Goal: Transaction & Acquisition: Purchase product/service

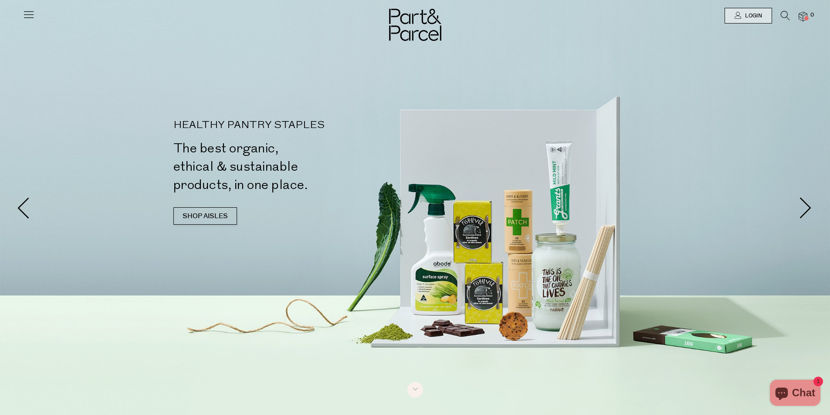
click at [785, 12] on icon at bounding box center [785, 16] width 9 height 10
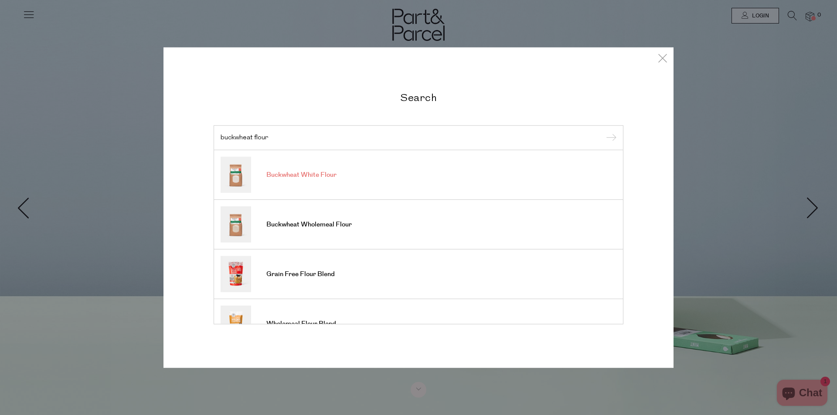
type input "buckwheat flour"
click at [283, 173] on span "Buckwheat White Flour" at bounding box center [301, 175] width 70 height 9
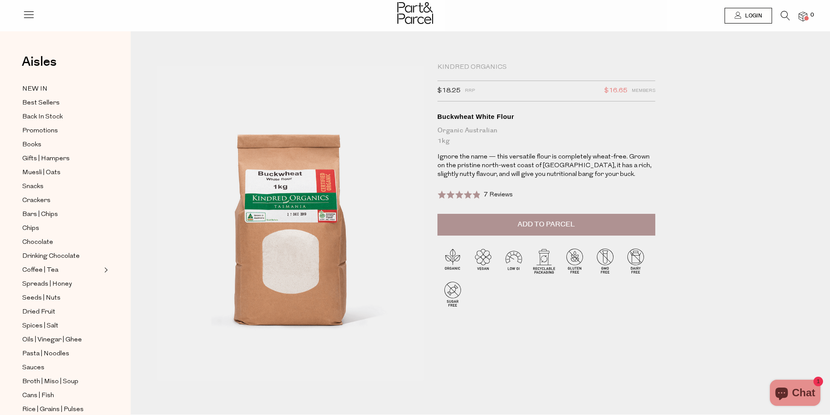
click at [545, 221] on span "Add to Parcel" at bounding box center [546, 225] width 57 height 10
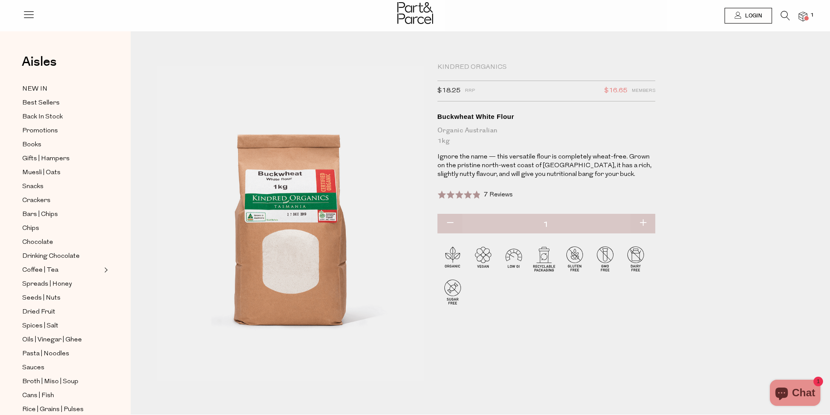
click at [643, 222] on button "button" at bounding box center [643, 223] width 25 height 19
type input "2"
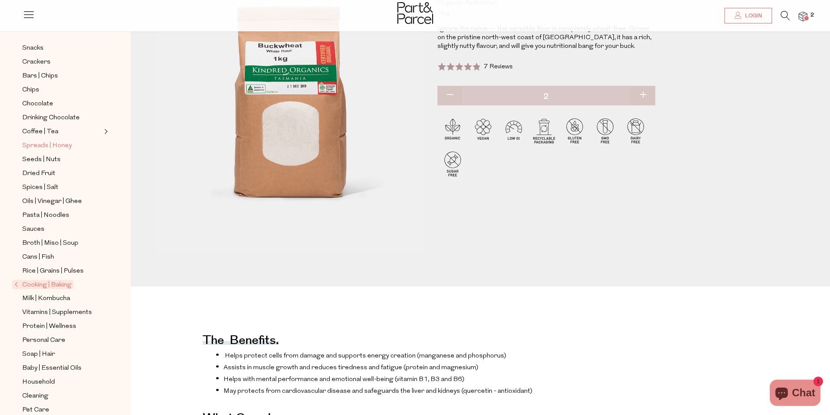
scroll to position [131, 0]
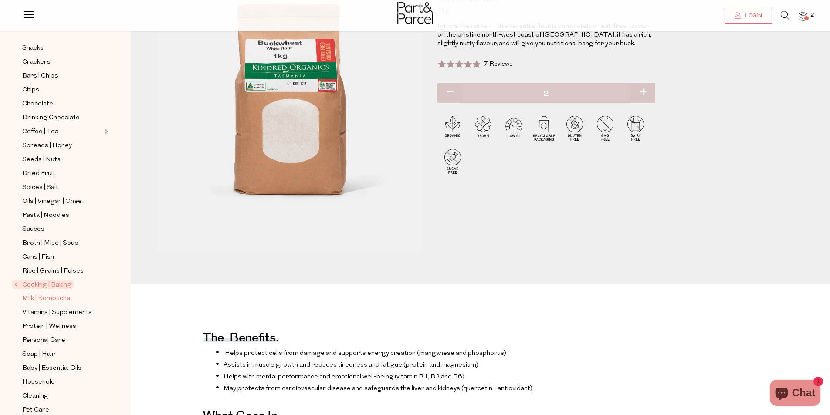
click at [51, 294] on span "Milk | Kombucha" at bounding box center [46, 299] width 48 height 10
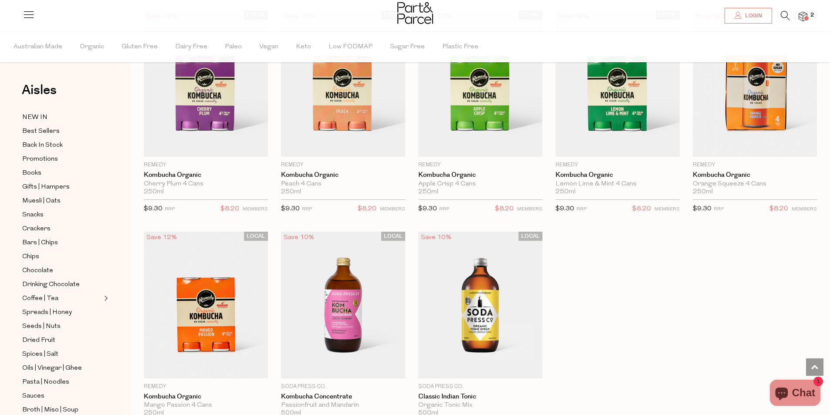
scroll to position [1438, 0]
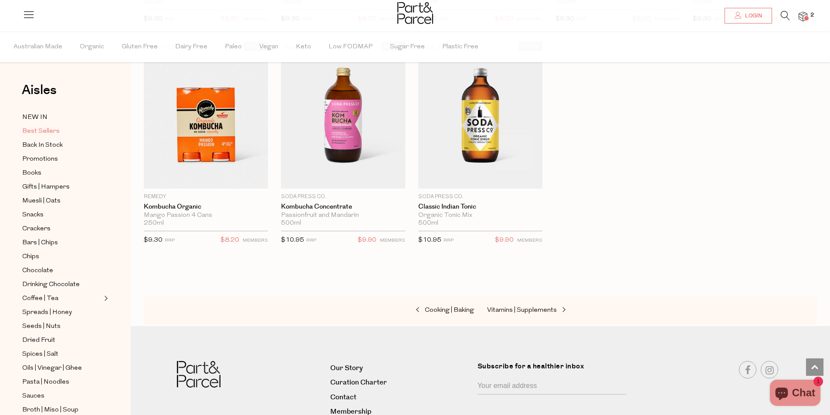
click at [44, 130] on span "Best Sellers" at bounding box center [40, 131] width 37 height 10
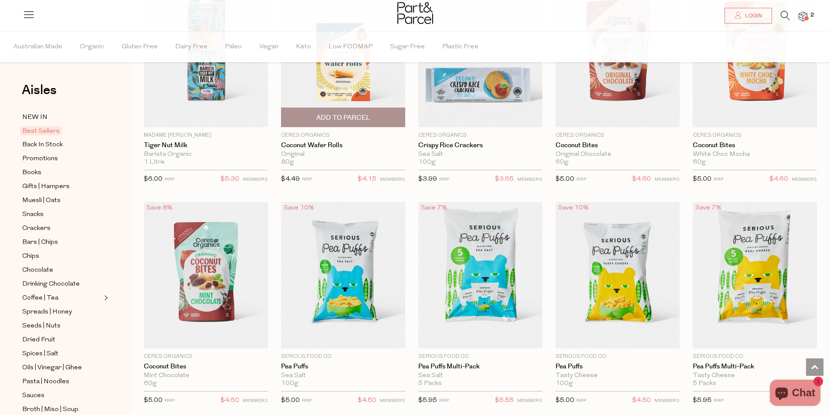
scroll to position [1661, 0]
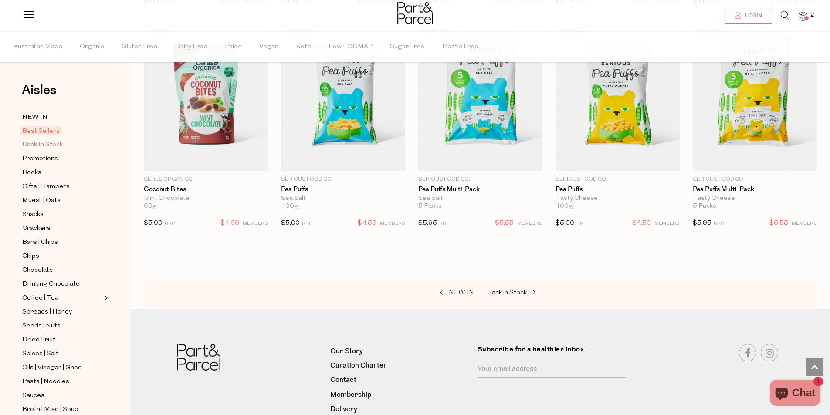
click at [49, 143] on span "Back In Stock" at bounding box center [42, 145] width 41 height 10
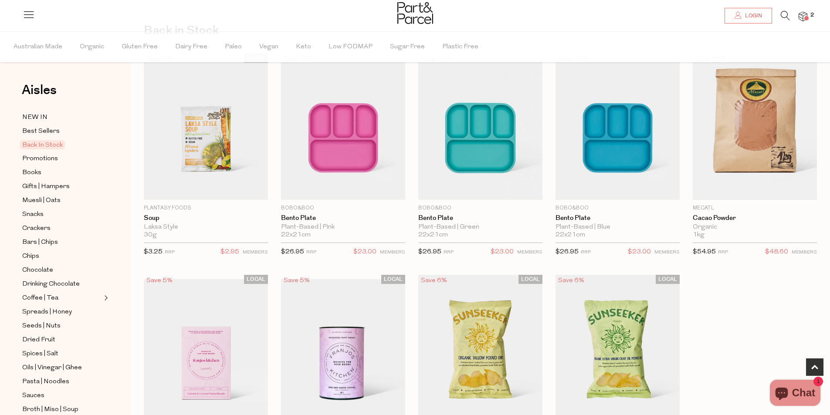
scroll to position [218, 0]
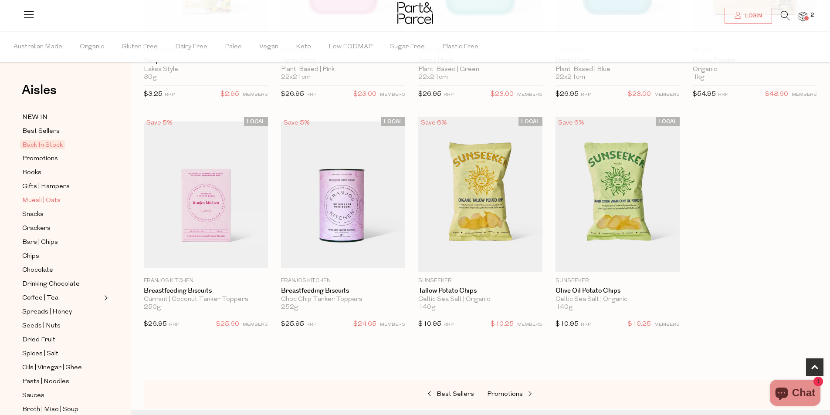
click at [48, 197] on span "Muesli | Oats" at bounding box center [41, 201] width 38 height 10
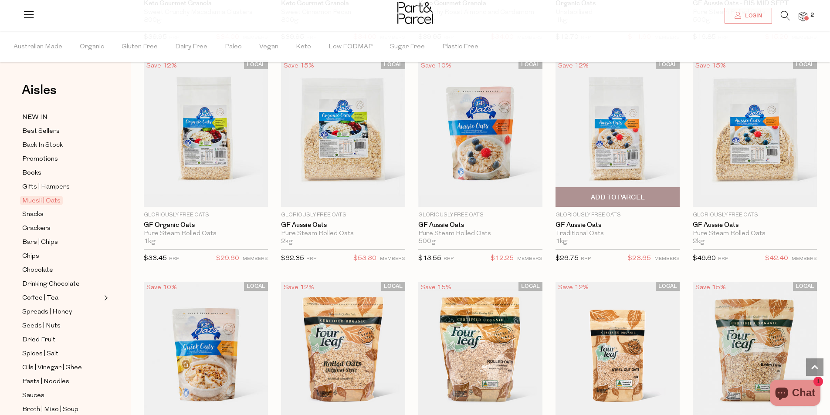
scroll to position [1962, 0]
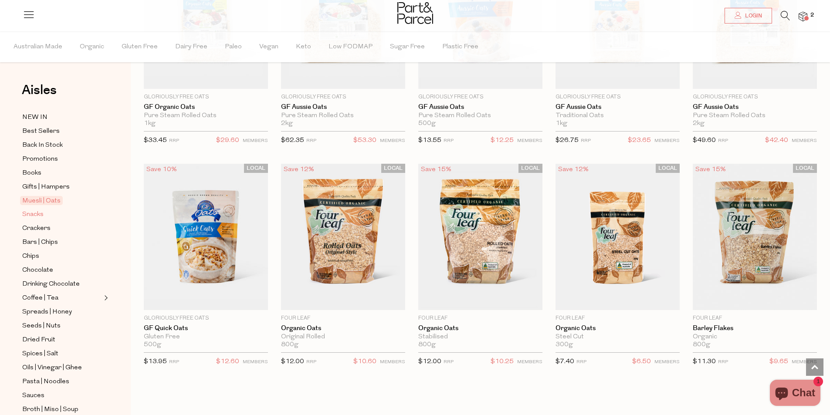
click at [37, 211] on span "Snacks" at bounding box center [32, 215] width 21 height 10
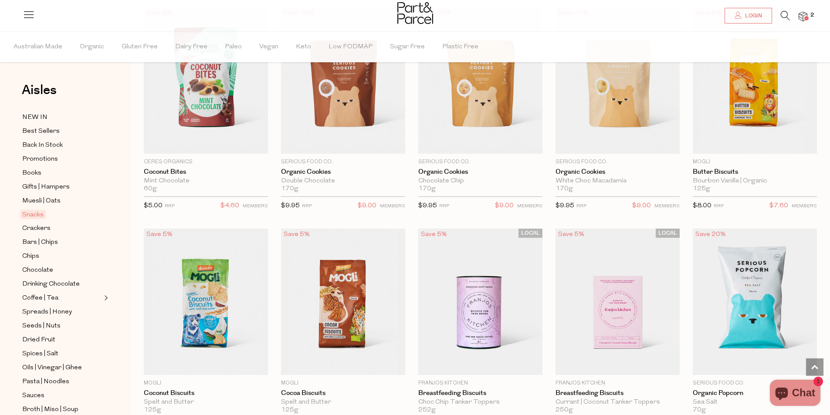
scroll to position [1569, 0]
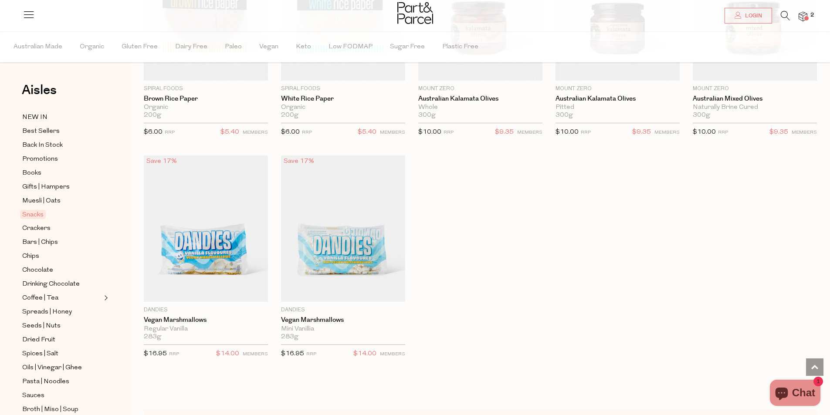
scroll to position [3008, 0]
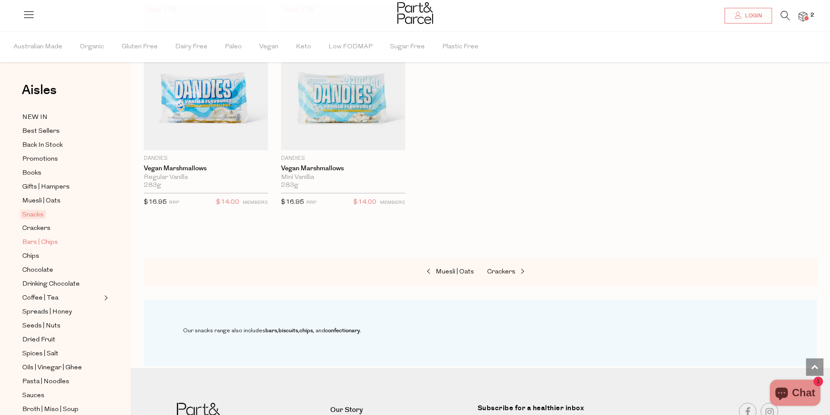
click at [52, 238] on span "Bars | Chips" at bounding box center [40, 243] width 36 height 10
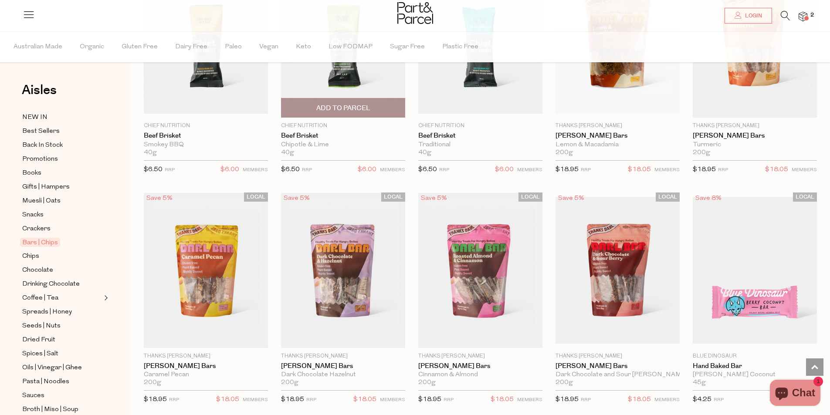
scroll to position [1308, 0]
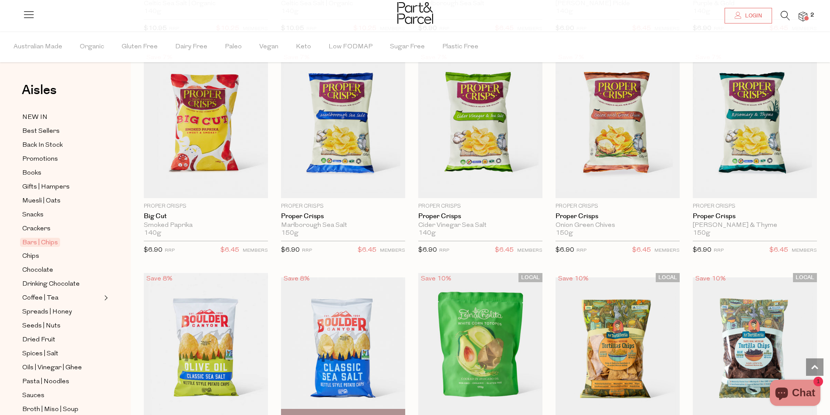
scroll to position [2755, 0]
click at [40, 265] on span "Chocolate" at bounding box center [37, 270] width 31 height 10
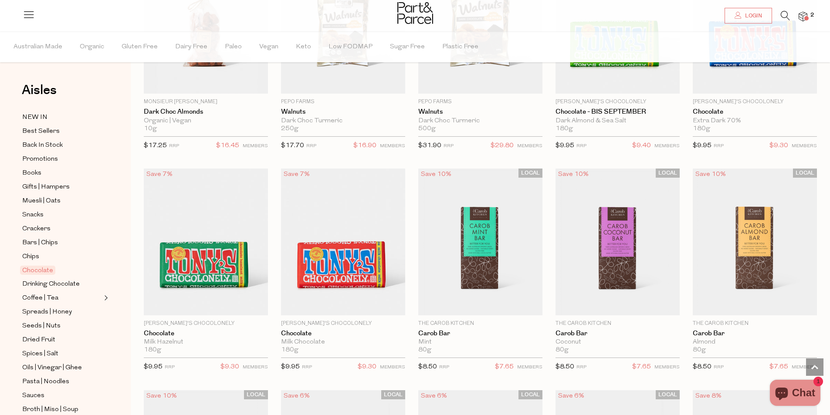
scroll to position [1962, 0]
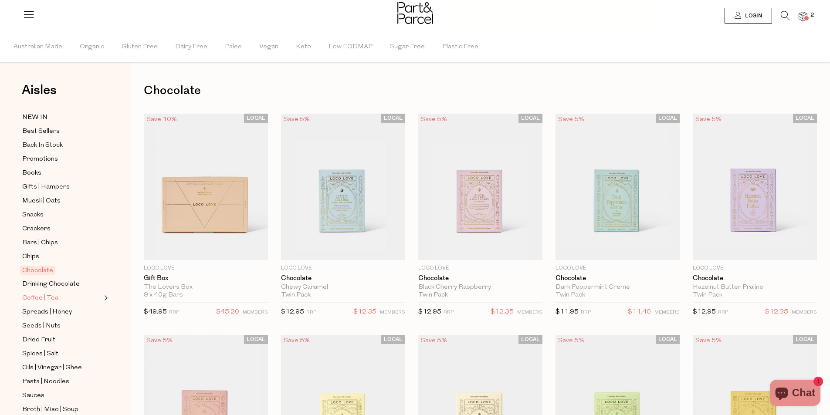
click at [55, 293] on span "Coffee | Tea" at bounding box center [40, 298] width 36 height 10
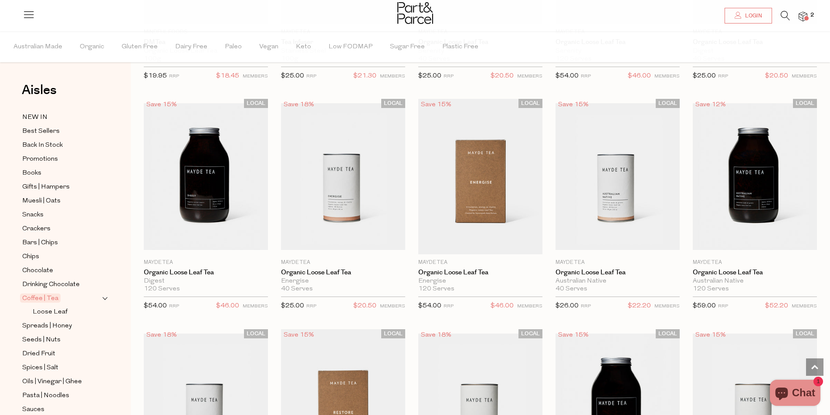
scroll to position [1918, 0]
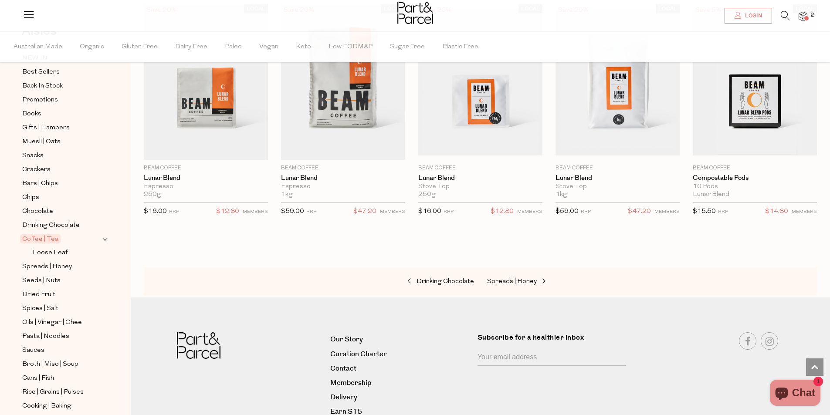
scroll to position [87, 0]
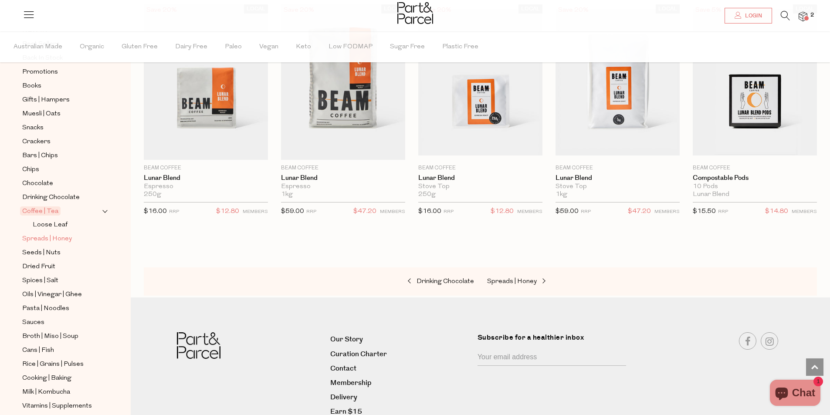
click at [64, 234] on span "Spreads | Honey" at bounding box center [47, 239] width 50 height 10
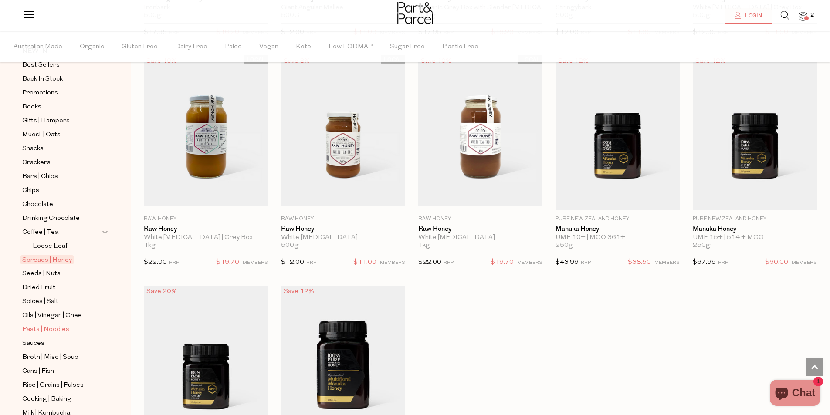
scroll to position [87, 0]
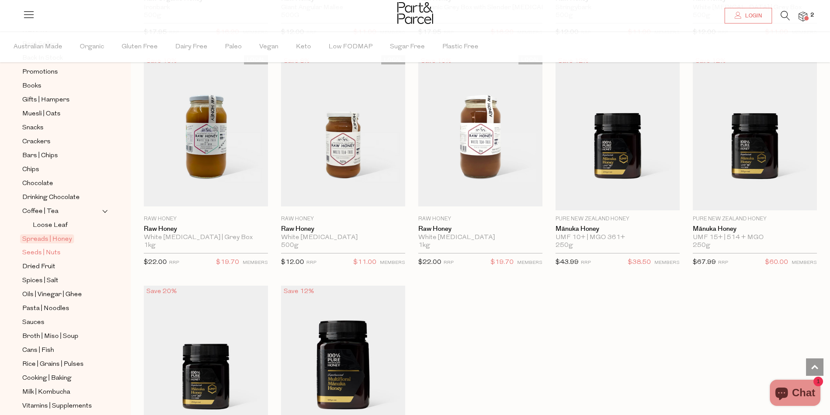
click at [53, 248] on span "Seeds | Nuts" at bounding box center [41, 253] width 38 height 10
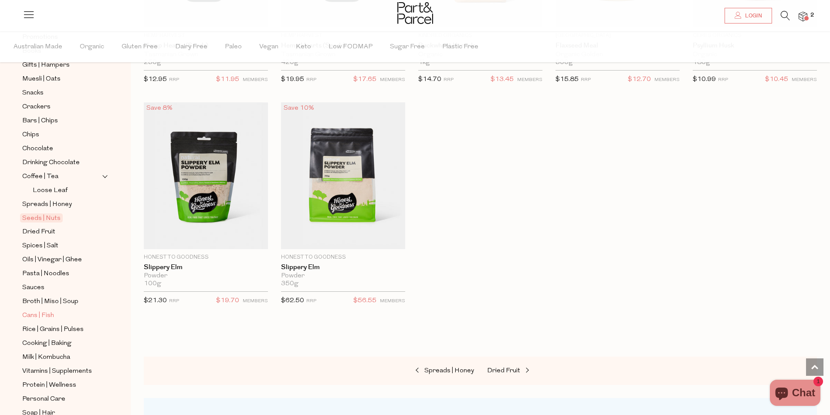
scroll to position [131, 0]
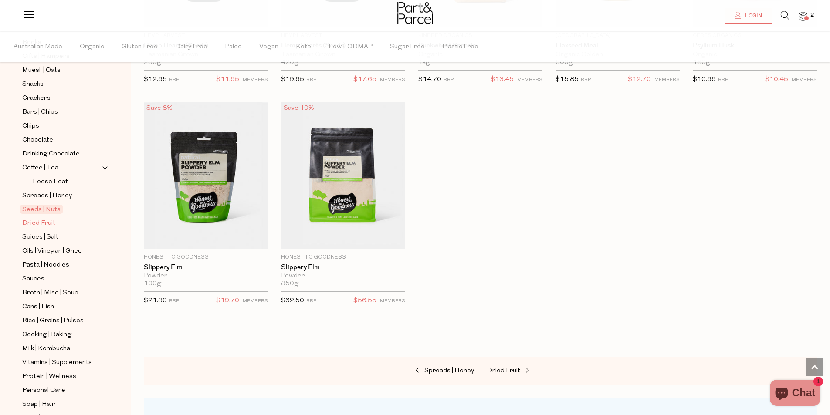
click at [46, 218] on span "Dried Fruit" at bounding box center [38, 223] width 33 height 10
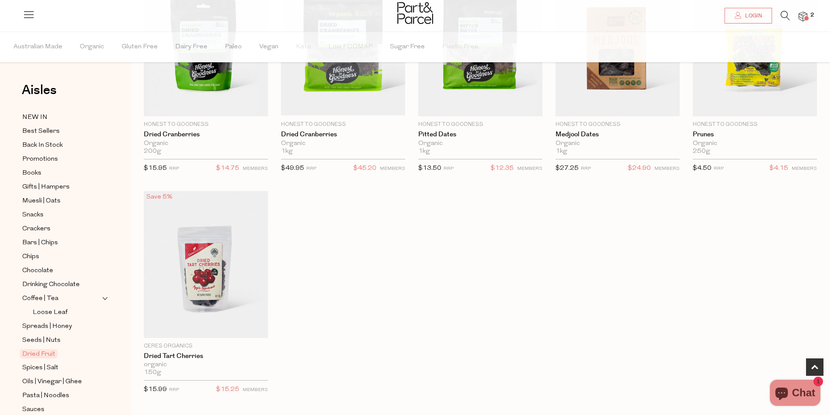
scroll to position [392, 0]
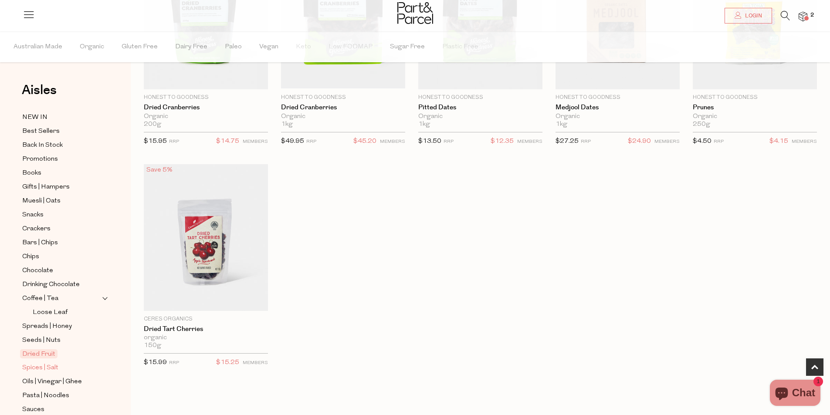
click at [44, 363] on span "Spices | Salt" at bounding box center [40, 368] width 36 height 10
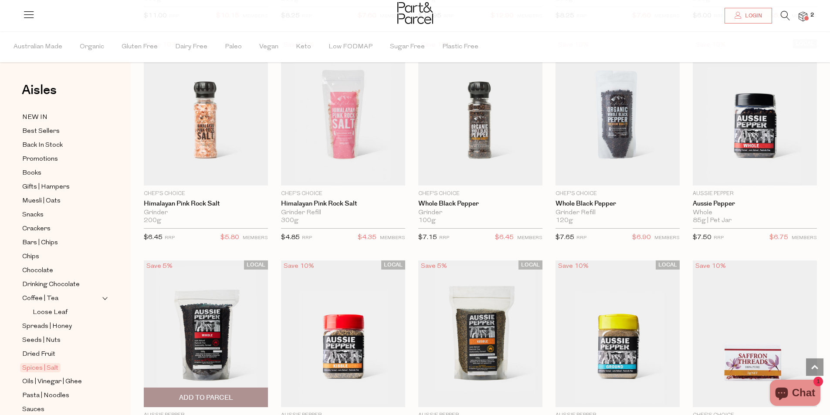
scroll to position [523, 0]
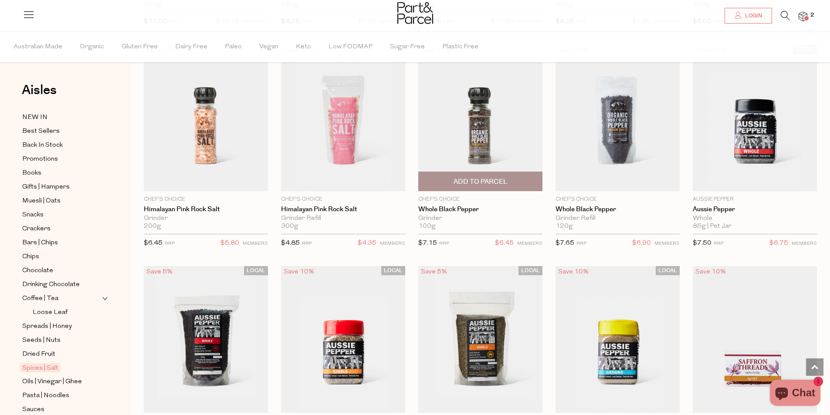
click at [492, 180] on span "Add To Parcel" at bounding box center [481, 181] width 54 height 9
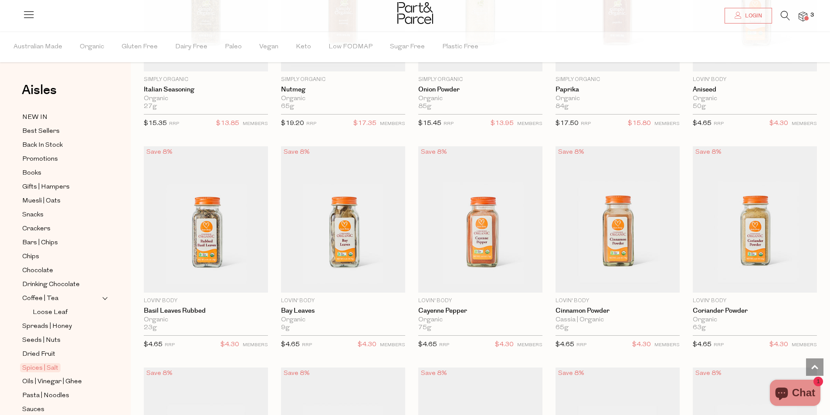
scroll to position [1526, 0]
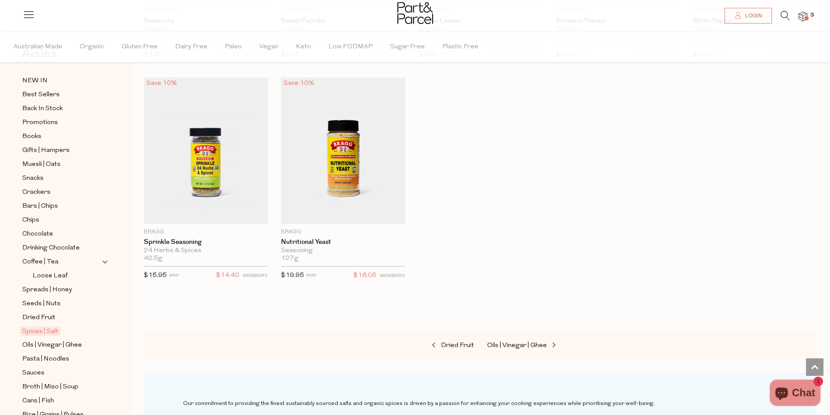
scroll to position [87, 0]
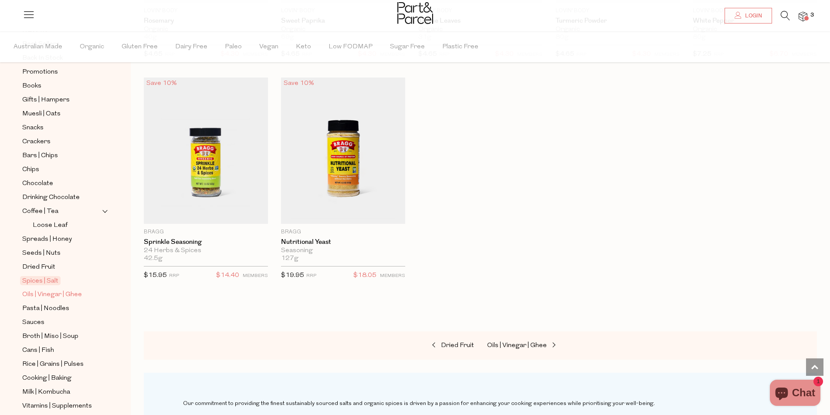
click at [69, 290] on span "Oils | Vinegar | Ghee" at bounding box center [52, 295] width 60 height 10
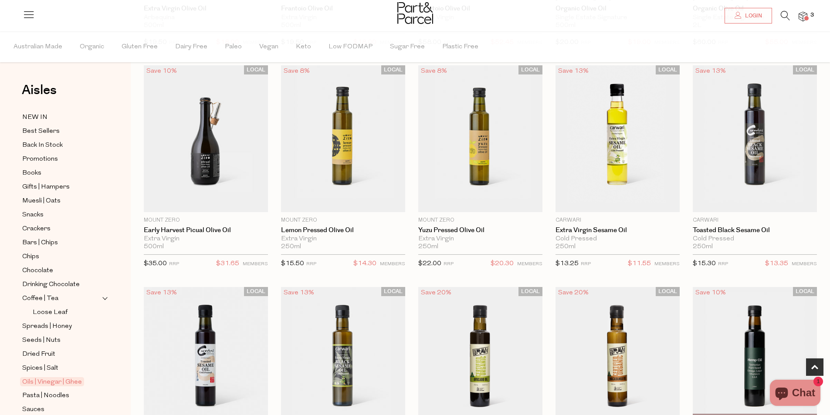
scroll to position [266, 0]
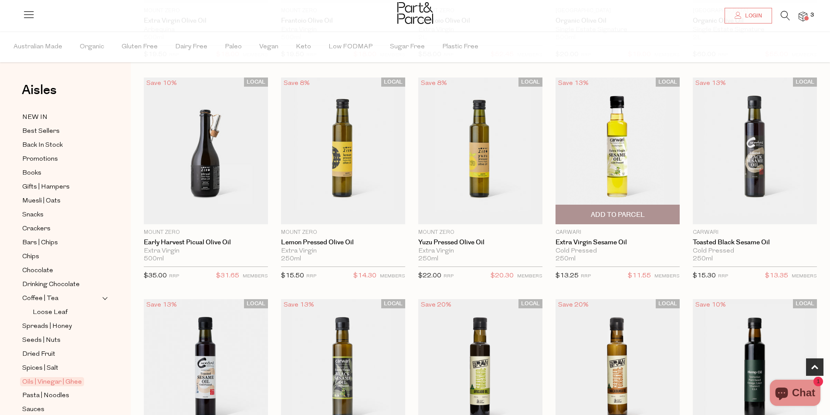
click at [614, 213] on span "Add To Parcel" at bounding box center [618, 215] width 54 height 9
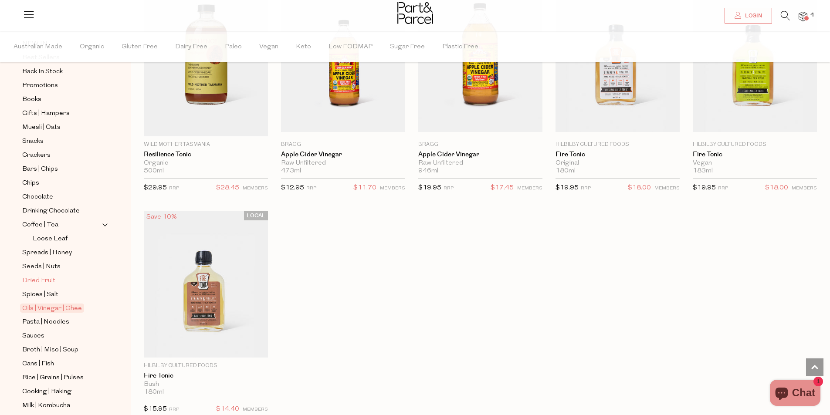
scroll to position [87, 0]
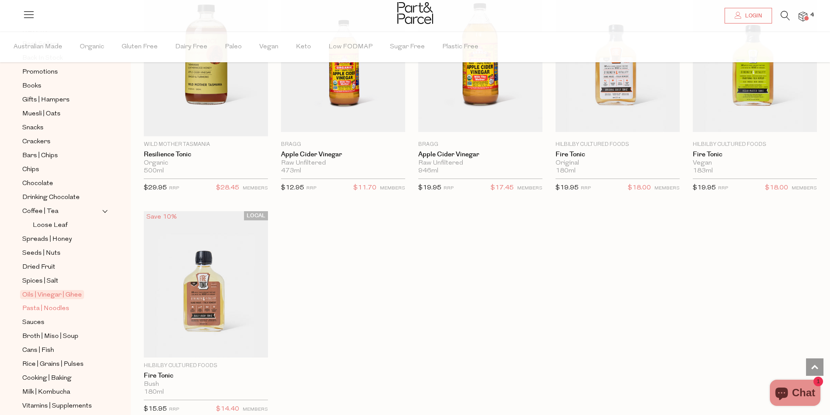
click at [55, 304] on span "Pasta | Noodles" at bounding box center [45, 309] width 47 height 10
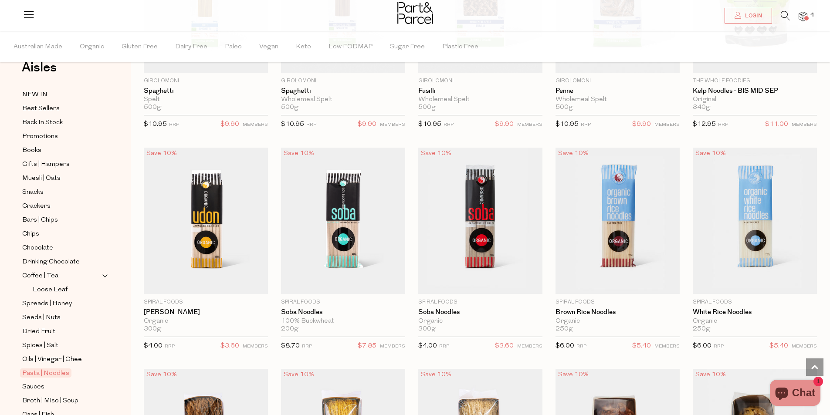
scroll to position [87, 0]
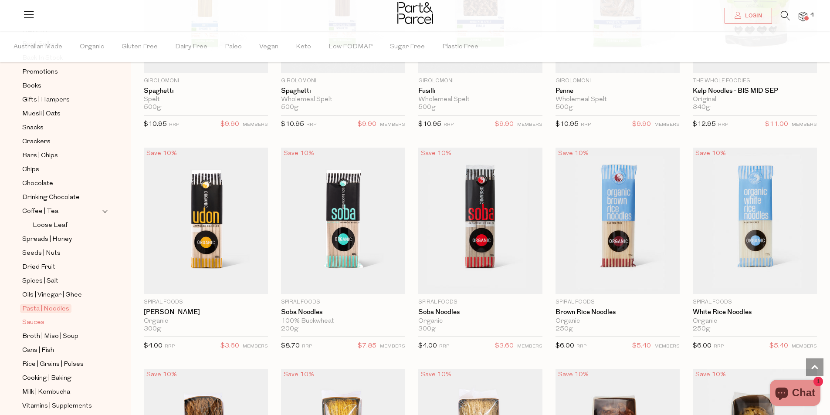
click at [30, 318] on span "Sauces" at bounding box center [33, 323] width 22 height 10
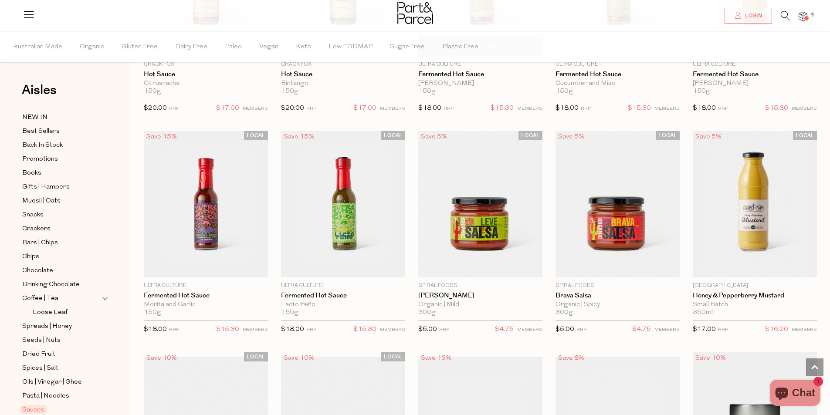
scroll to position [1700, 0]
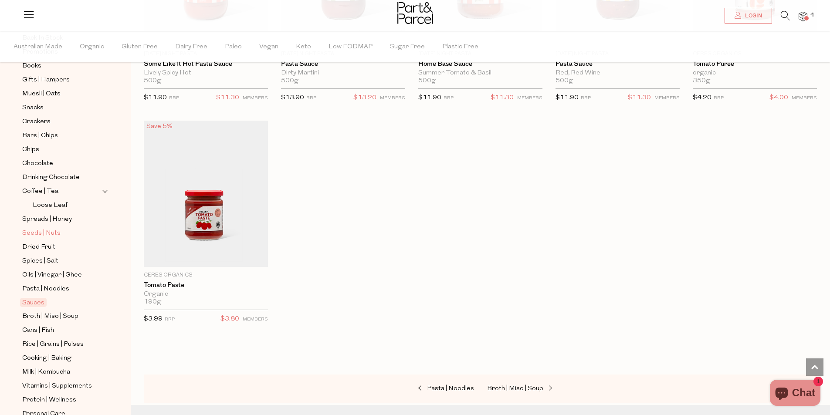
scroll to position [131, 0]
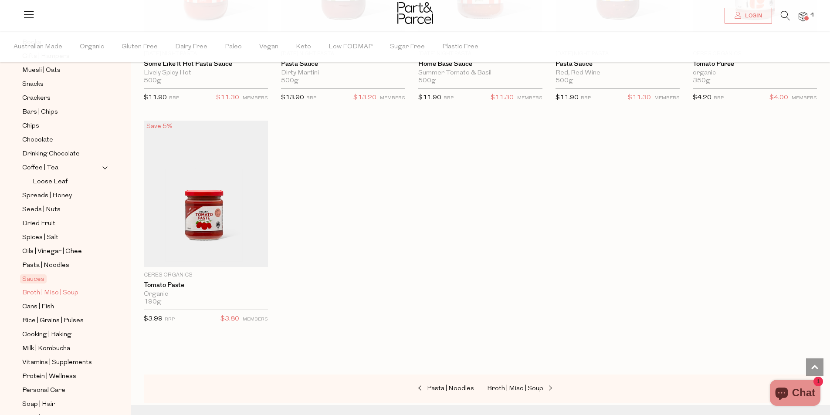
click at [55, 288] on span "Broth | Miso | Soup" at bounding box center [50, 293] width 56 height 10
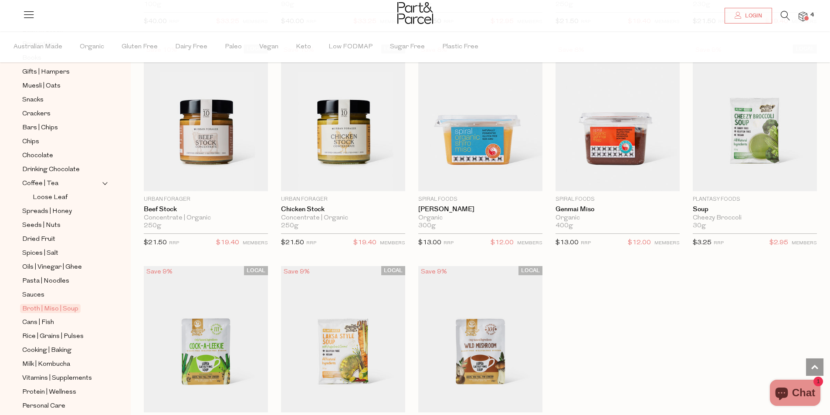
scroll to position [131, 0]
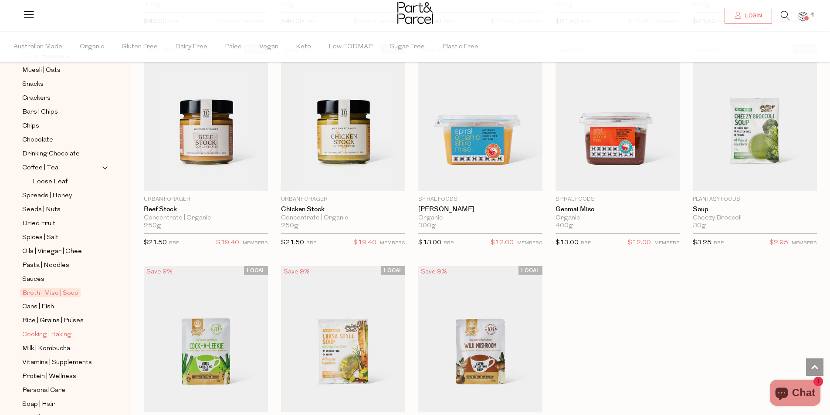
click at [68, 330] on span "Cooking | Baking" at bounding box center [46, 335] width 49 height 10
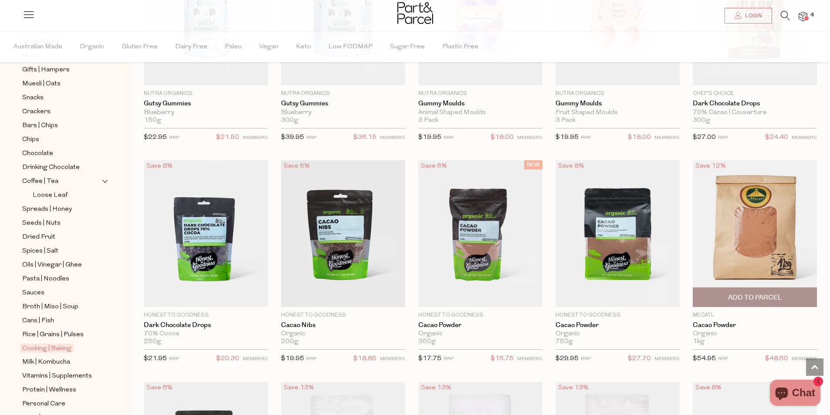
scroll to position [1090, 0]
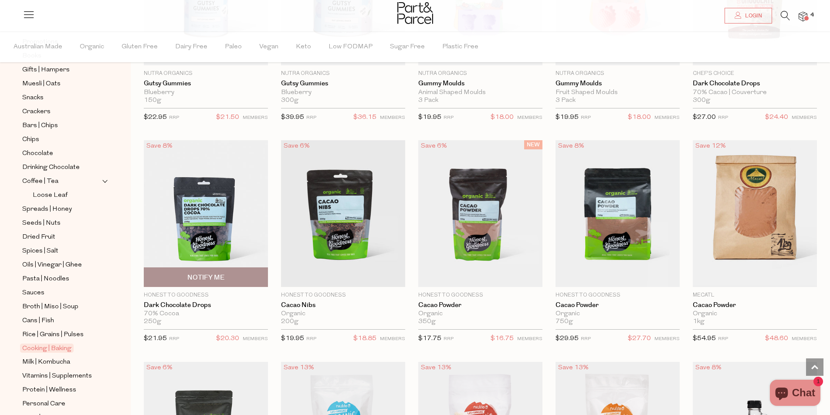
click at [196, 213] on img at bounding box center [206, 213] width 124 height 146
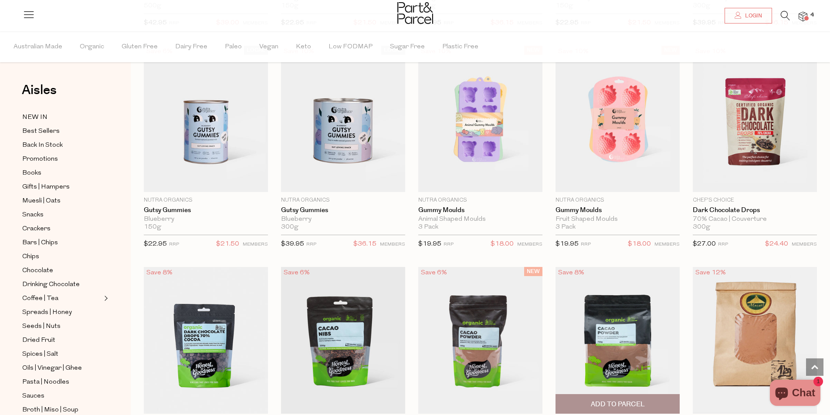
scroll to position [953, 0]
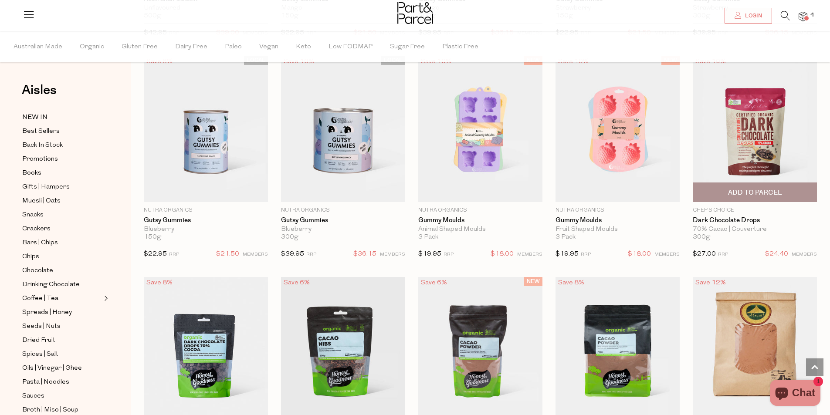
click at [767, 143] on img at bounding box center [755, 129] width 124 height 146
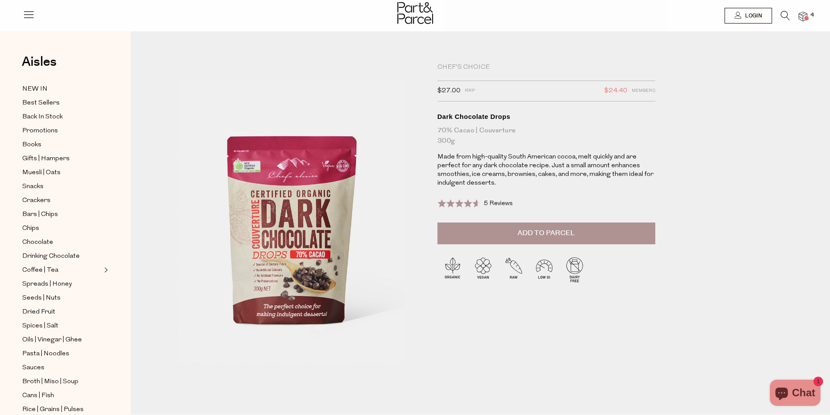
click at [530, 227] on button "Add to Parcel" at bounding box center [547, 234] width 218 height 22
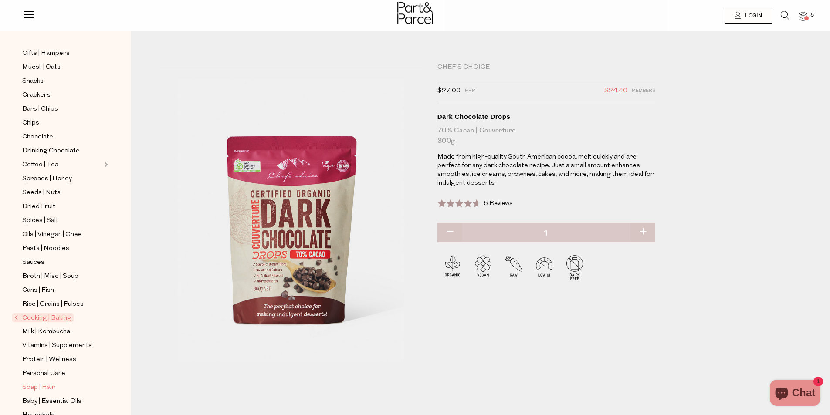
scroll to position [131, 0]
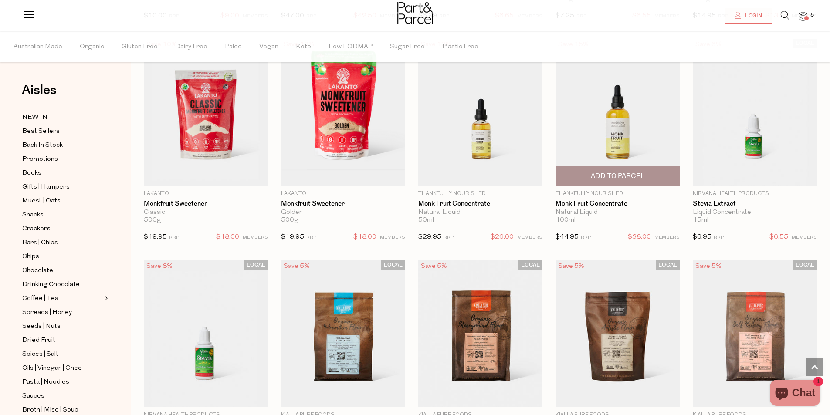
scroll to position [1949, 0]
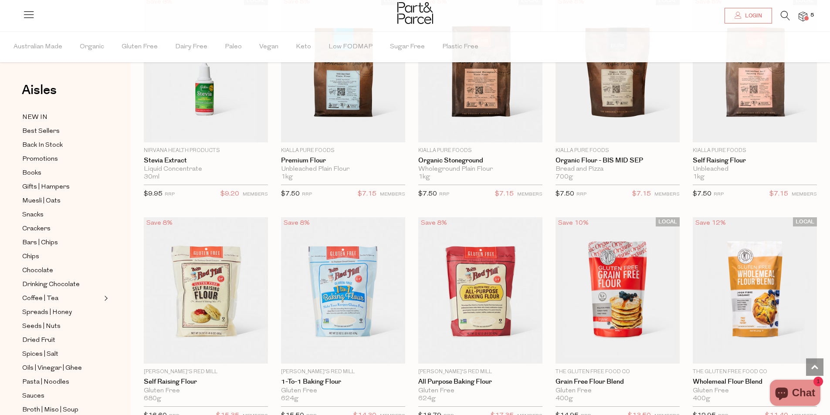
scroll to position [2124, 0]
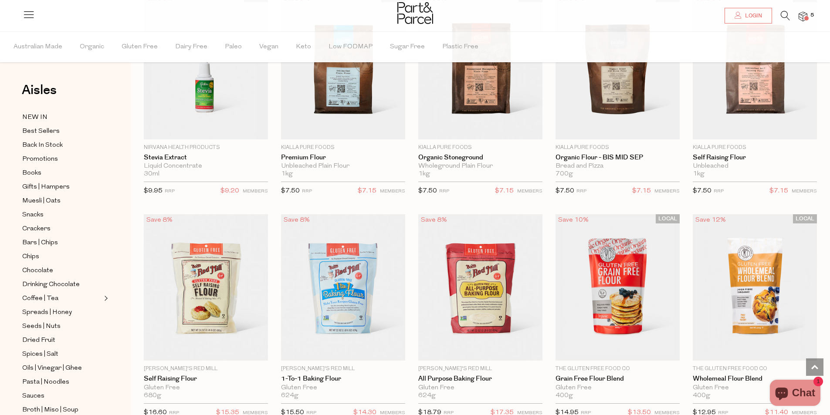
type input "2"
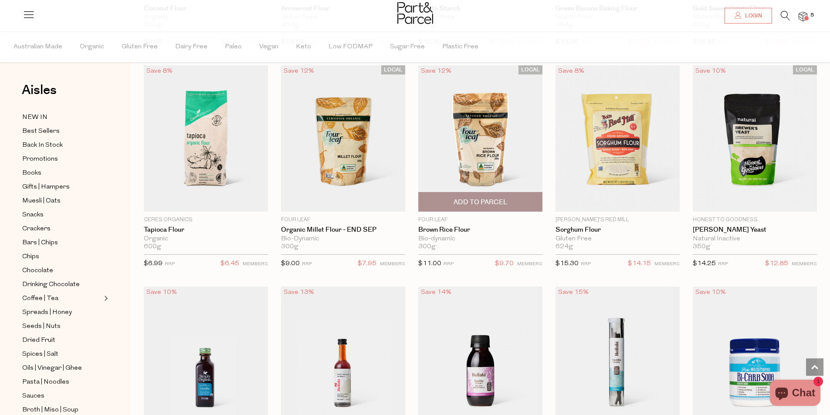
scroll to position [3170, 0]
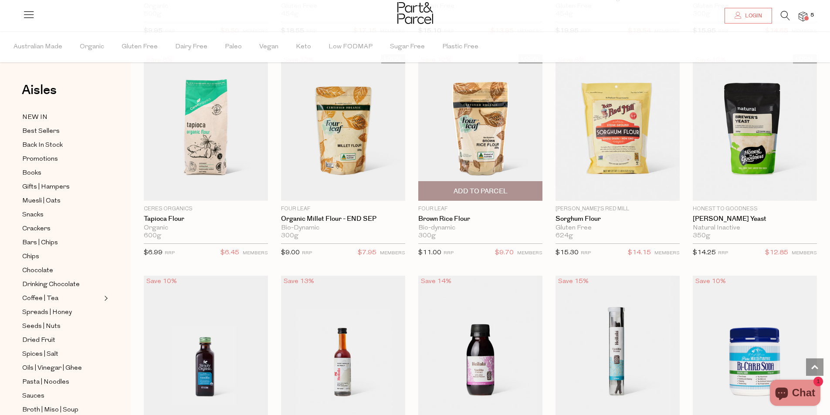
click at [486, 146] on img at bounding box center [480, 127] width 124 height 146
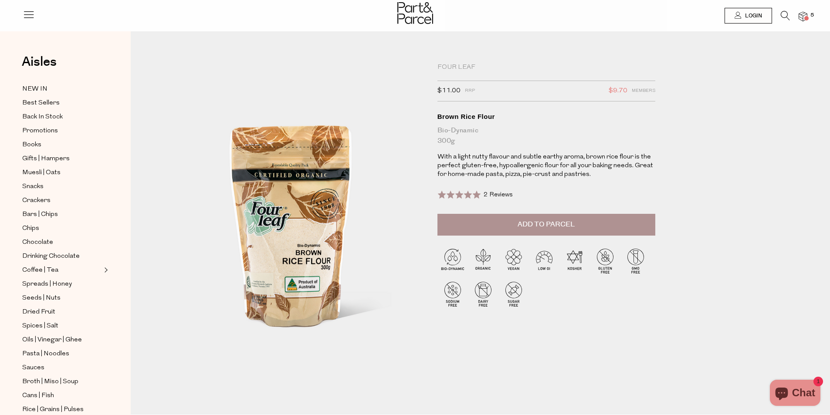
click at [556, 224] on span "Add to Parcel" at bounding box center [546, 225] width 57 height 10
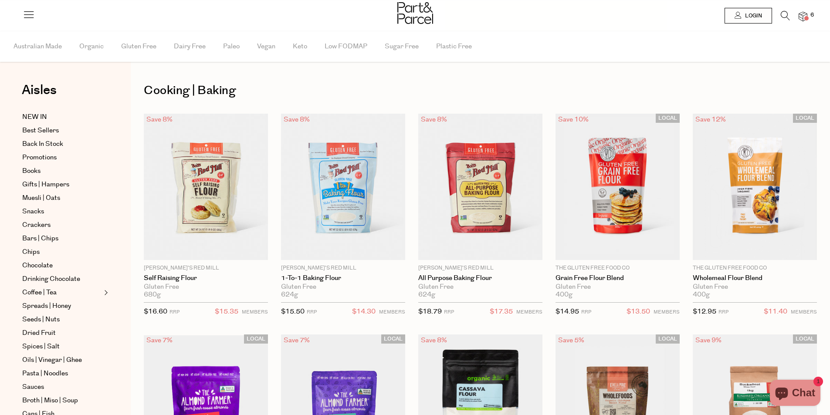
type input "2"
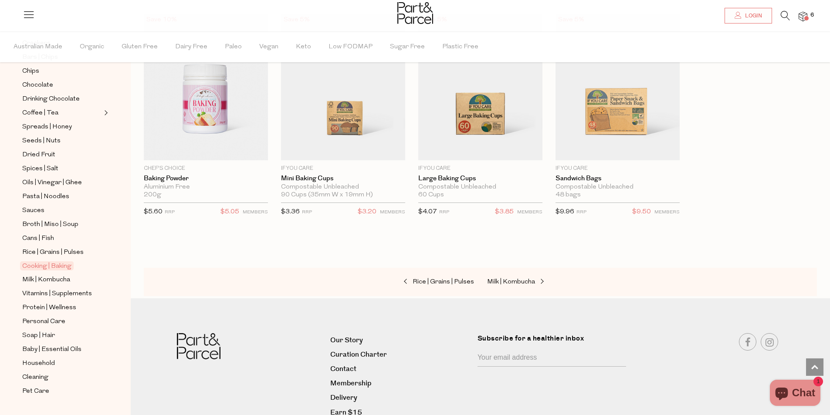
scroll to position [191, 0]
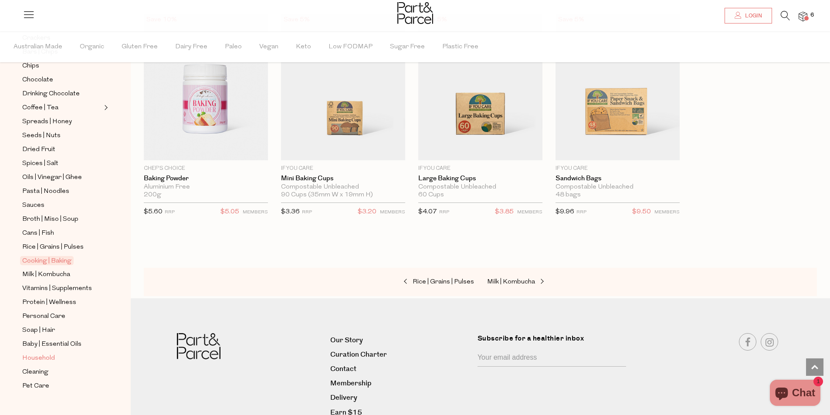
click at [52, 354] on span "Household" at bounding box center [38, 359] width 33 height 10
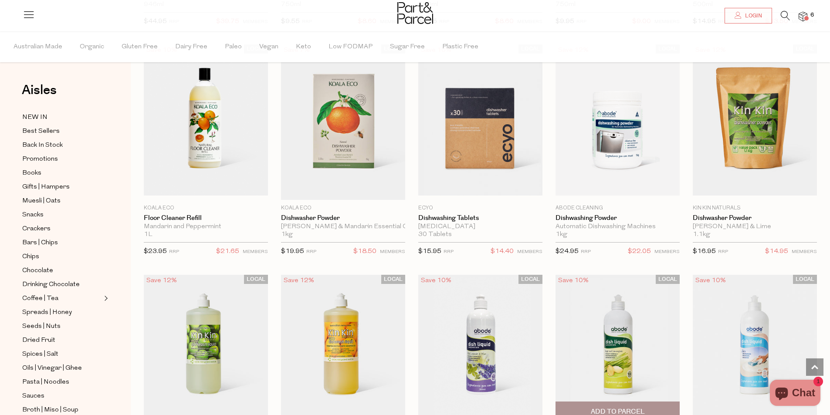
scroll to position [1438, 0]
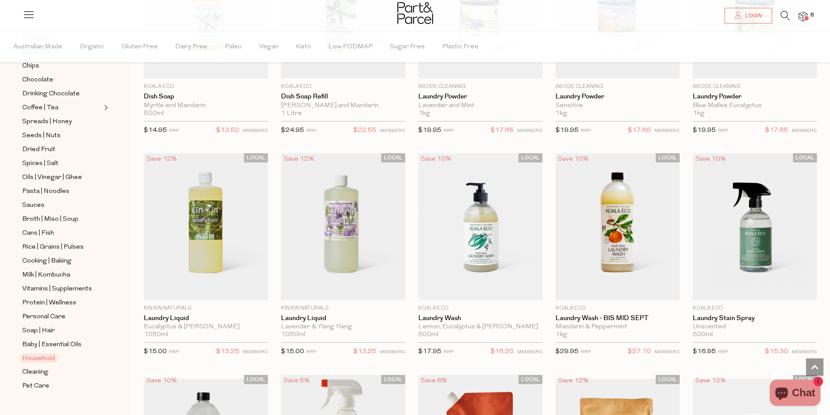
scroll to position [1757, 0]
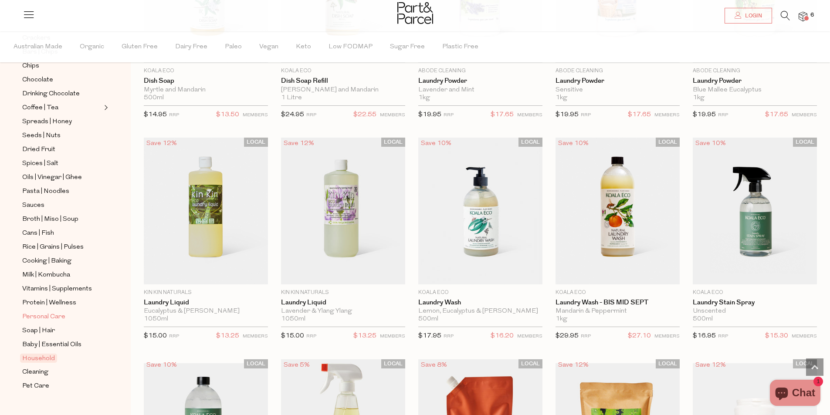
click at [52, 312] on span "Personal Care" at bounding box center [43, 317] width 43 height 10
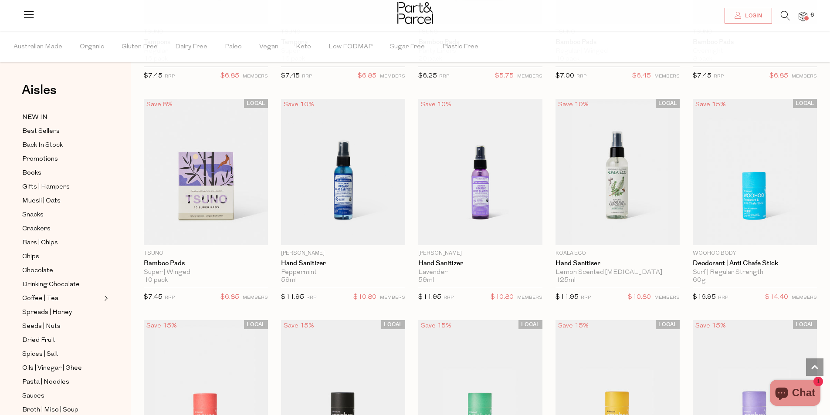
scroll to position [2049, 0]
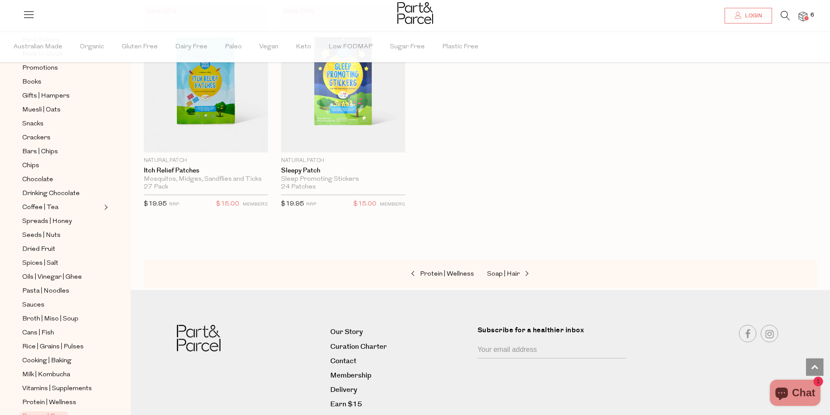
scroll to position [191, 0]
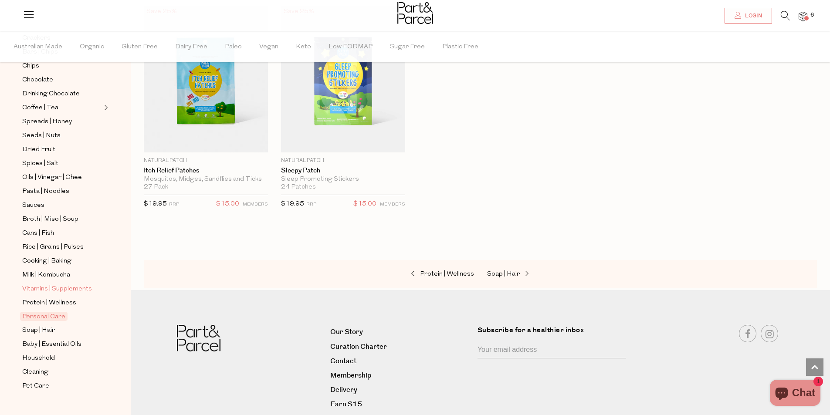
click at [77, 284] on span "Vitamins | Supplements" at bounding box center [57, 289] width 70 height 10
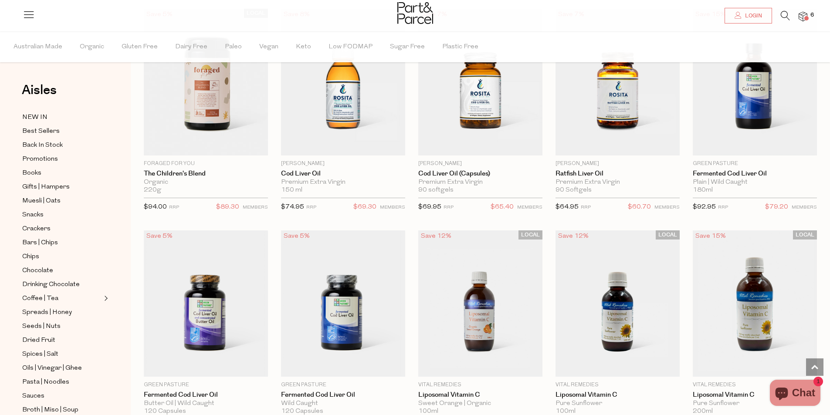
scroll to position [1962, 0]
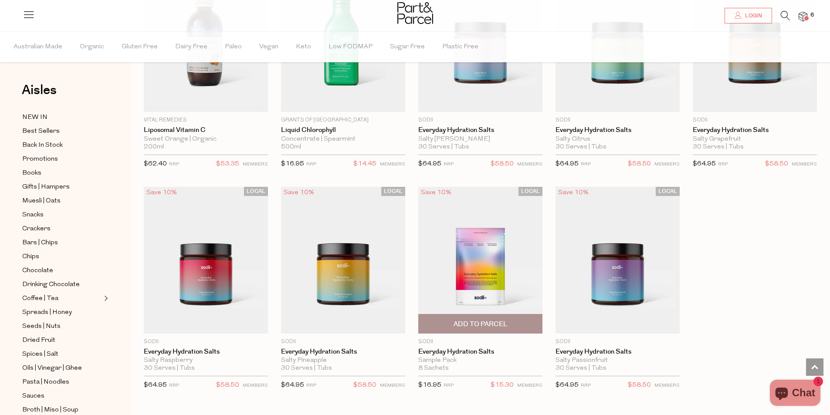
scroll to position [2237, 0]
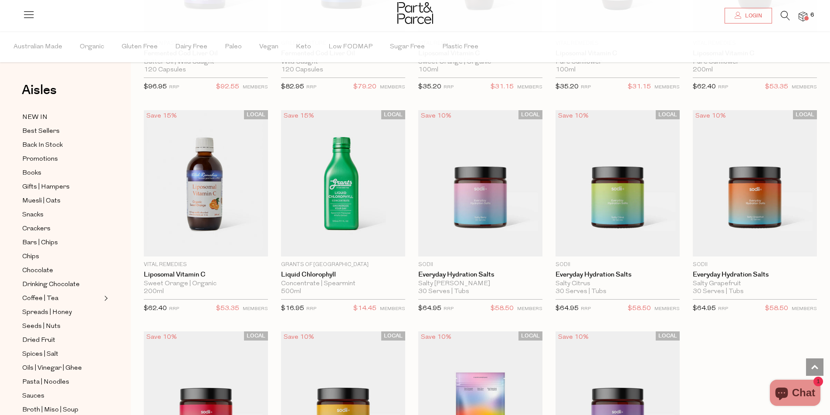
click at [804, 17] on img at bounding box center [803, 17] width 9 height 10
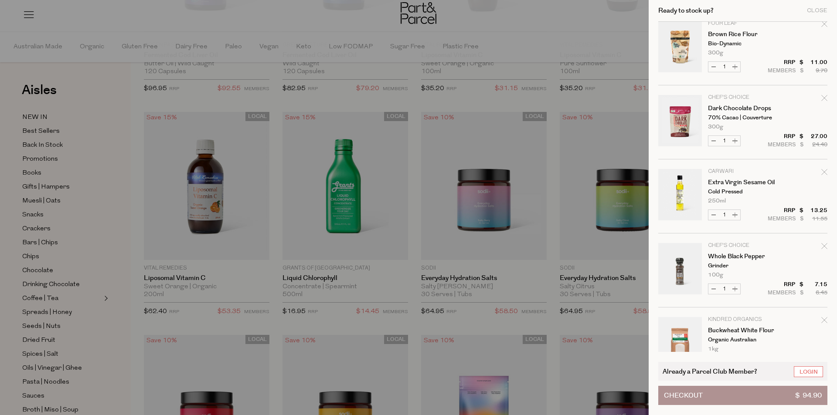
scroll to position [0, 0]
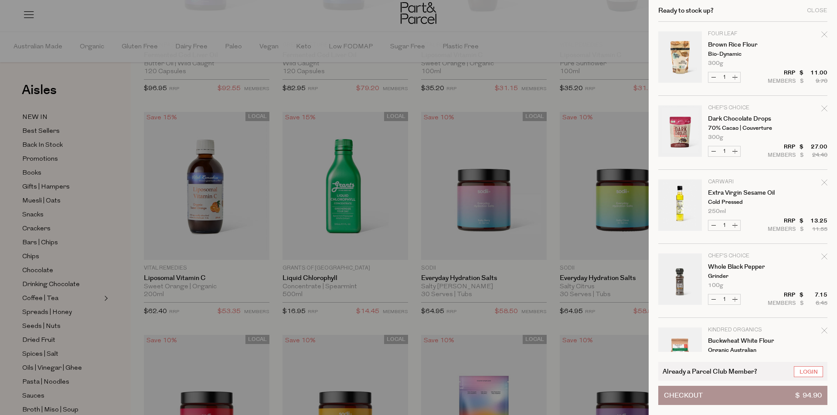
click at [822, 183] on icon "Remove Extra Virgin Sesame Oil" at bounding box center [824, 183] width 6 height 6
type input "Add Membership"
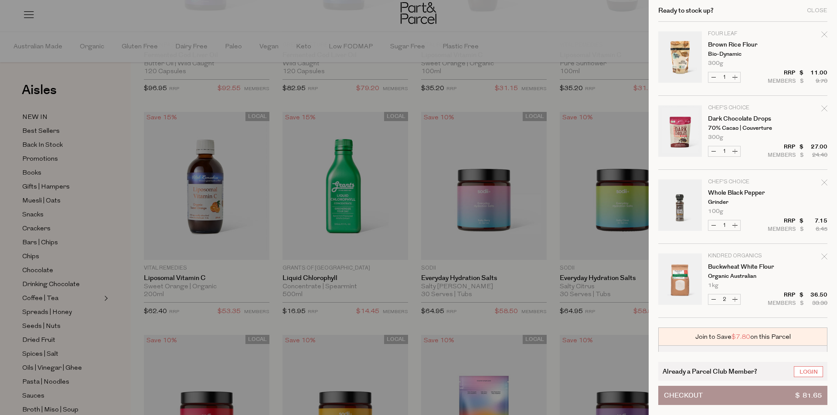
click at [690, 395] on span "Checkout" at bounding box center [683, 396] width 39 height 18
